Goal: Information Seeking & Learning: Learn about a topic

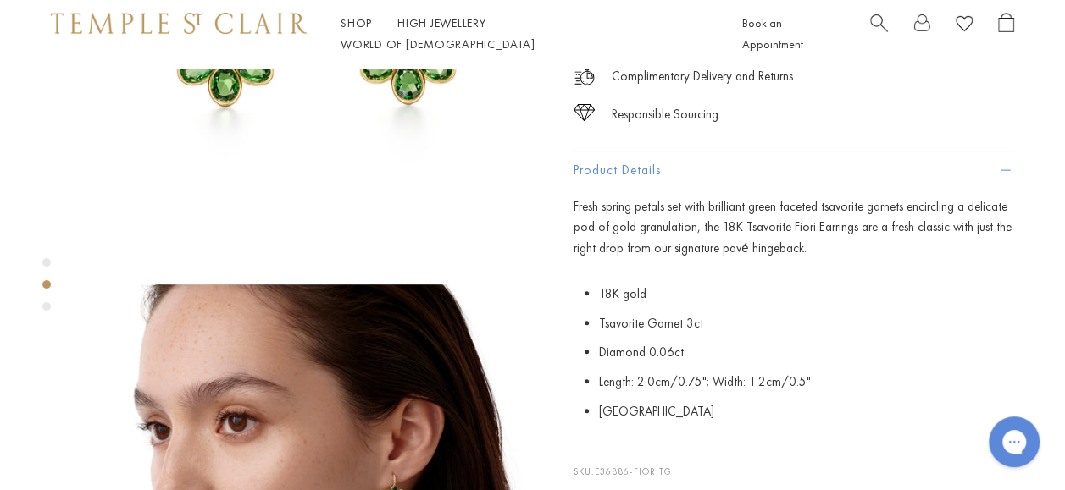
click at [879, 30] on span "Search" at bounding box center [879, 22] width 18 height 18
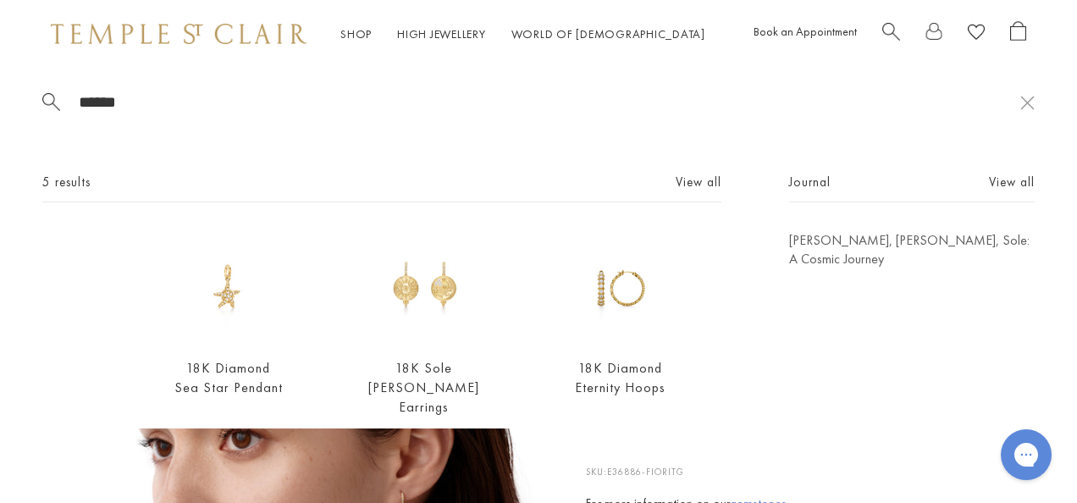
type input "******"
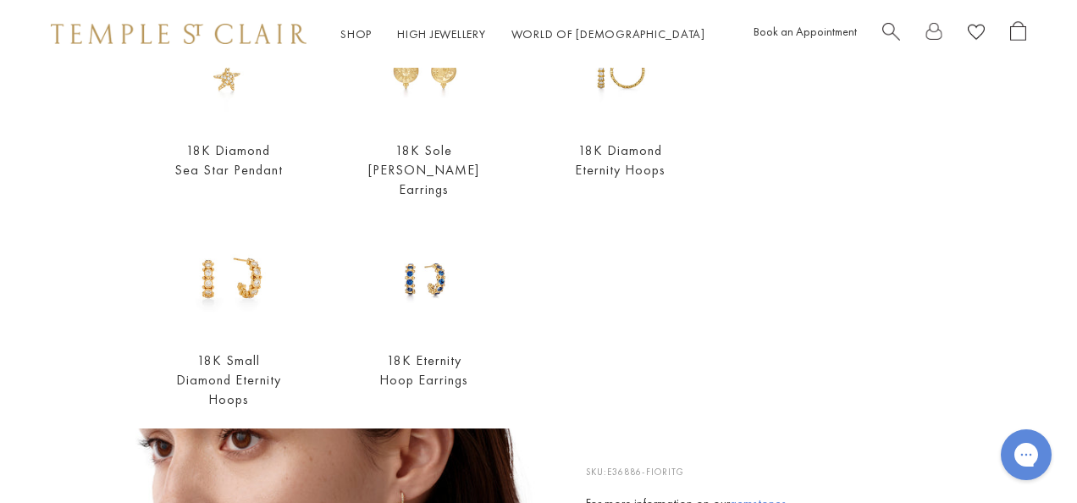
scroll to position [262, 0]
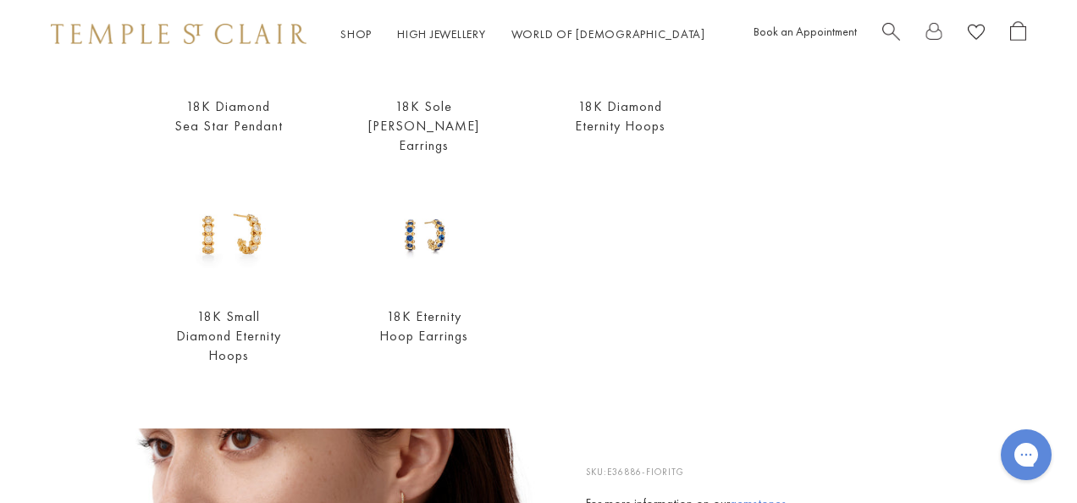
click at [158, 28] on img at bounding box center [179, 34] width 256 height 20
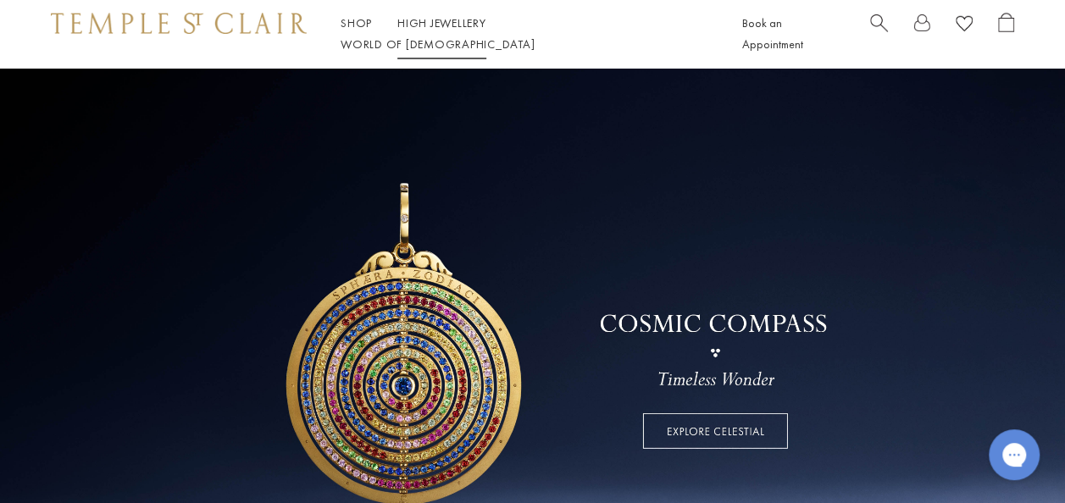
click at [431, 30] on link "High Jewellery High Jewellery" at bounding box center [441, 22] width 89 height 15
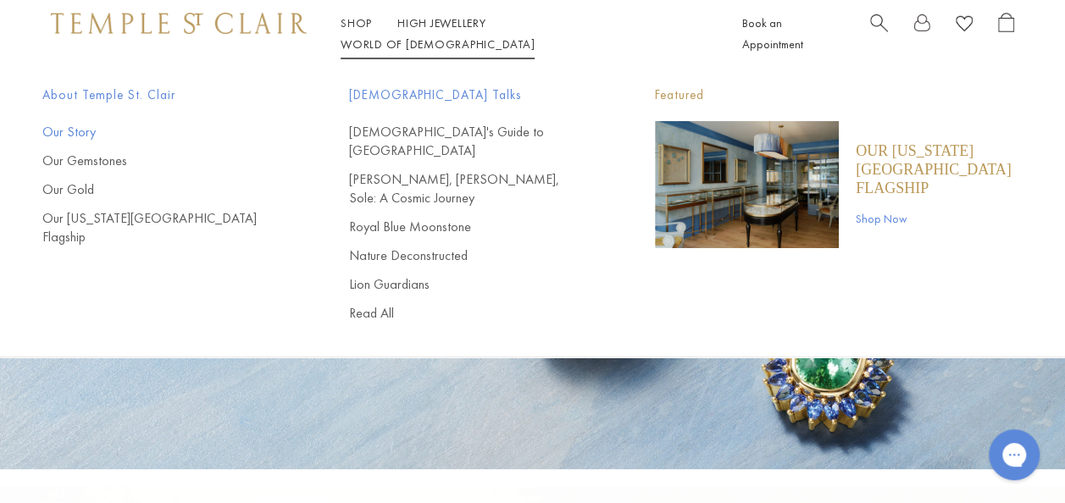
click at [75, 125] on link "Our Story" at bounding box center [161, 132] width 239 height 19
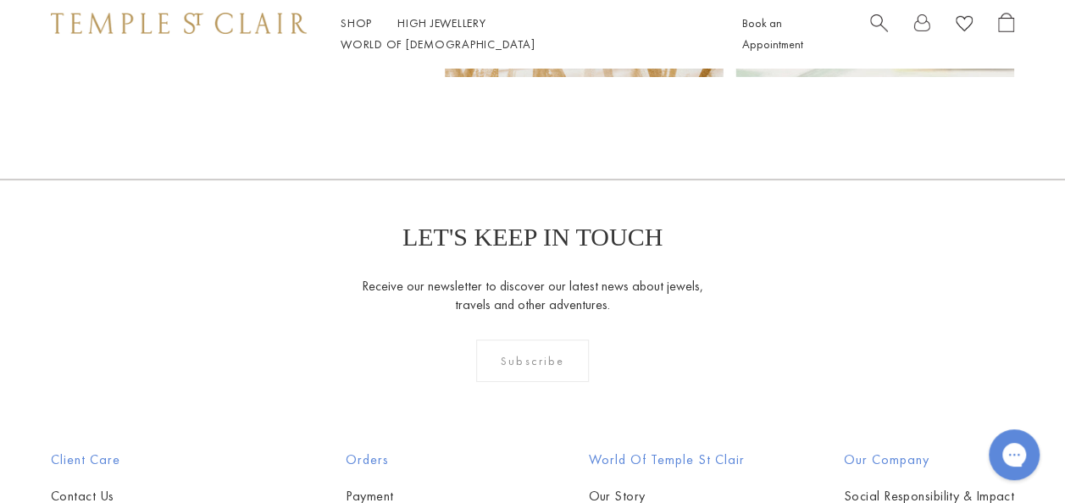
scroll to position [9641, 0]
